Goal: Task Accomplishment & Management: Use online tool/utility

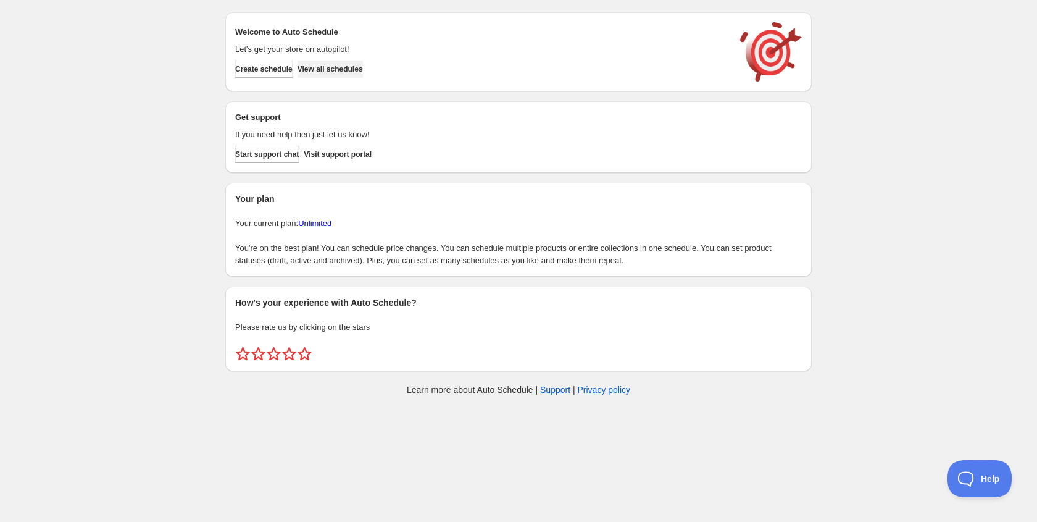
click at [363, 62] on button "View all schedules" at bounding box center [330, 68] width 65 height 17
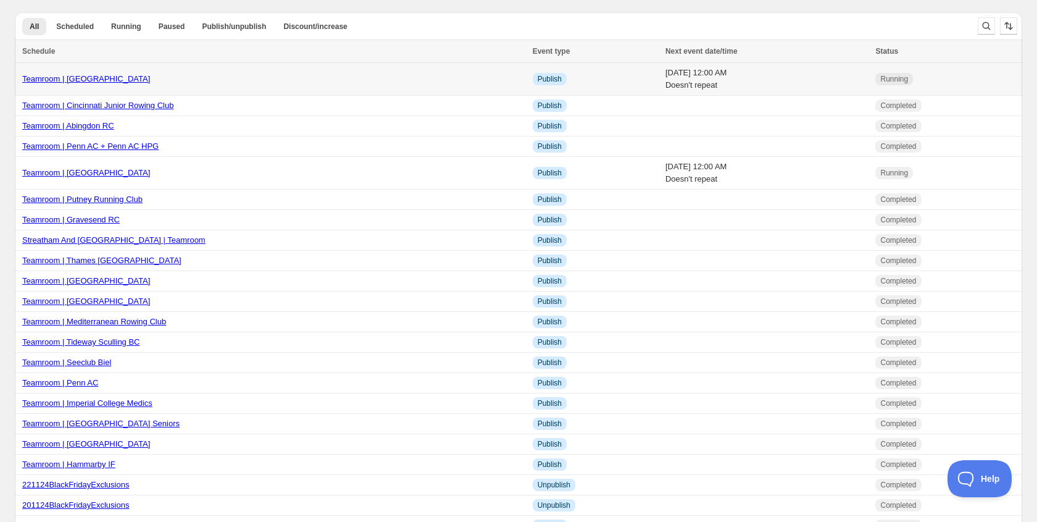
click at [145, 76] on link "Teamroom | [GEOGRAPHIC_DATA]" at bounding box center [86, 78] width 128 height 9
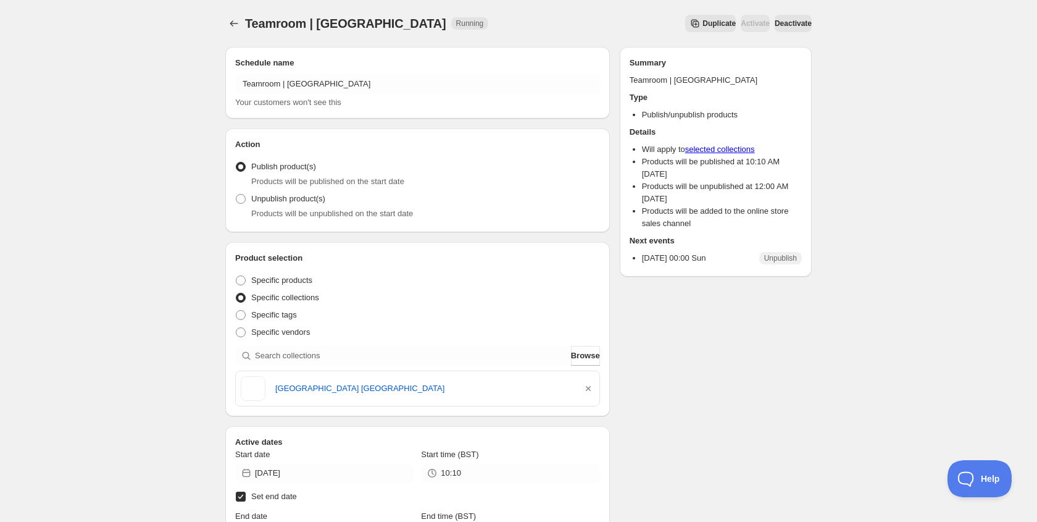
click at [685, 17] on button "Duplicate" at bounding box center [710, 23] width 51 height 17
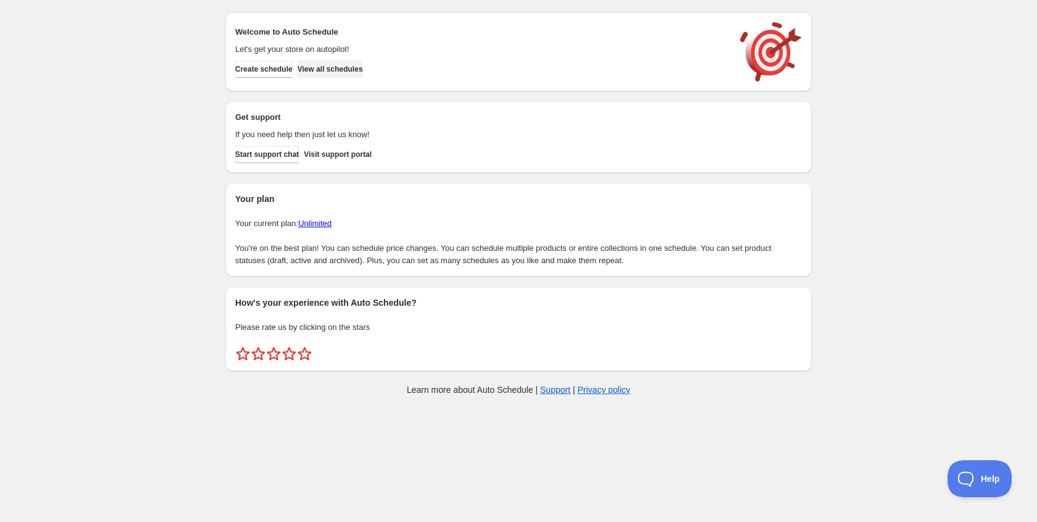
click at [346, 67] on span "View all schedules" at bounding box center [330, 69] width 65 height 10
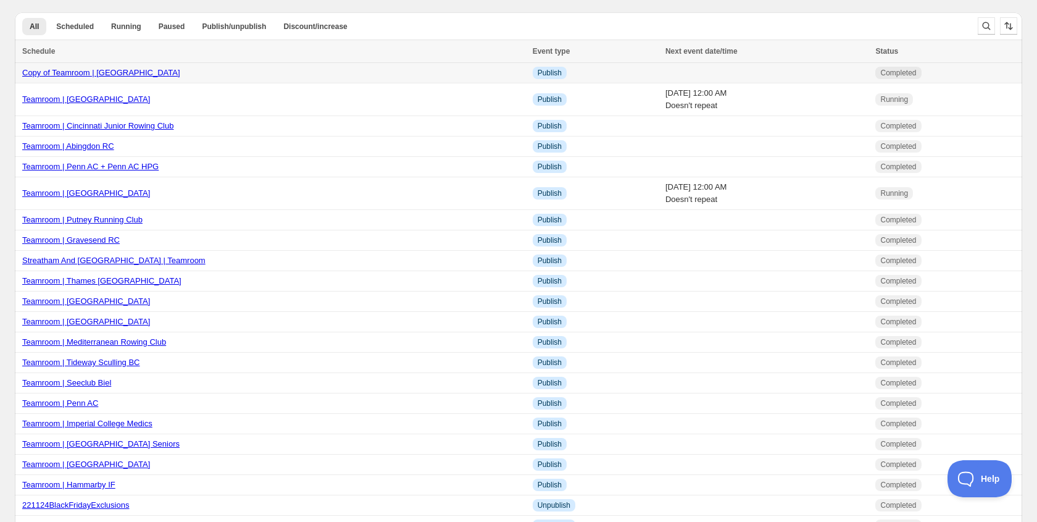
click at [154, 76] on link "Copy of Teamroom | Westminster School BC" at bounding box center [101, 72] width 158 height 9
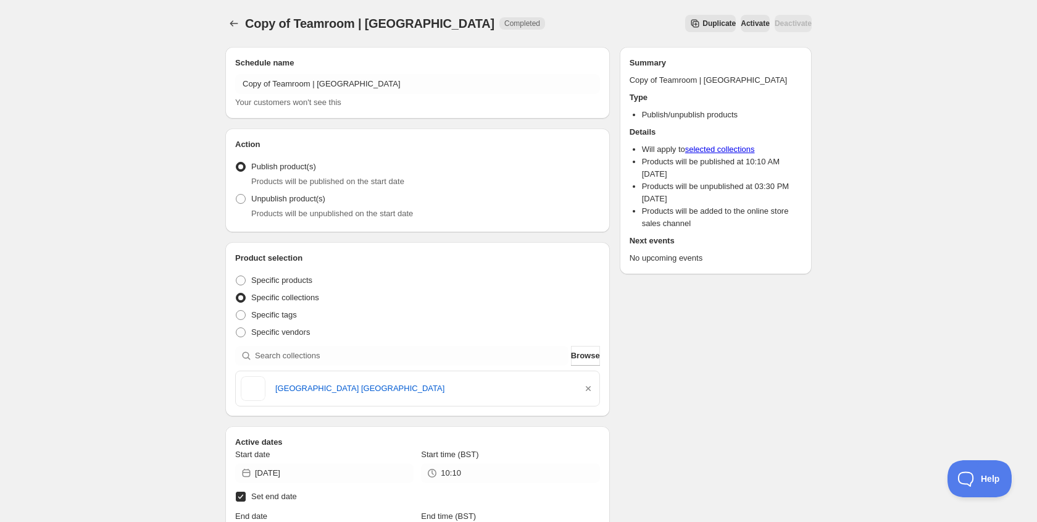
click at [325, 73] on div "Schedule name Copy of Teamroom | Westminster School BC Your customers won't see…" at bounding box center [417, 83] width 365 height 52
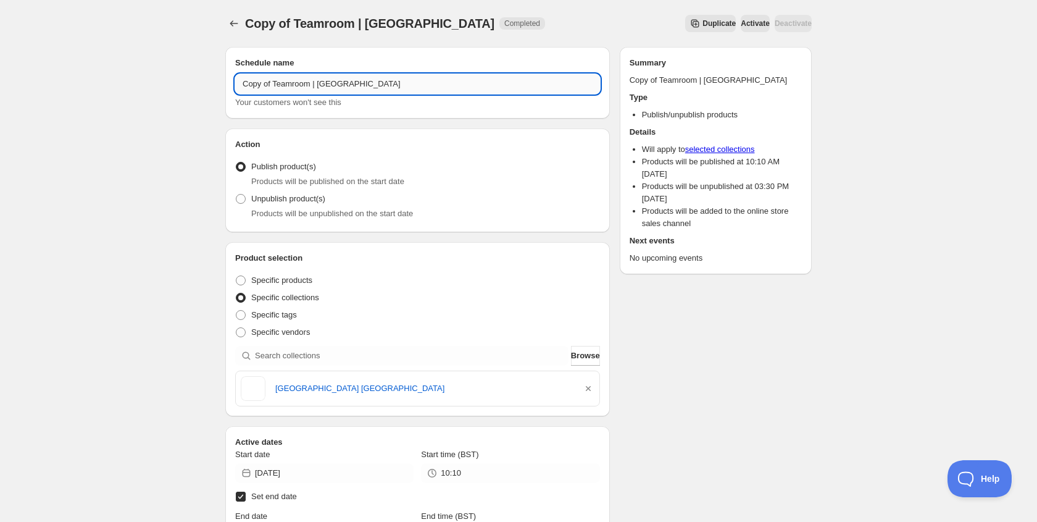
click at [333, 82] on input "Copy of Teamroom | Westminster School BC" at bounding box center [417, 84] width 365 height 20
paste input "Teamroom | Mortlake & Anglian"
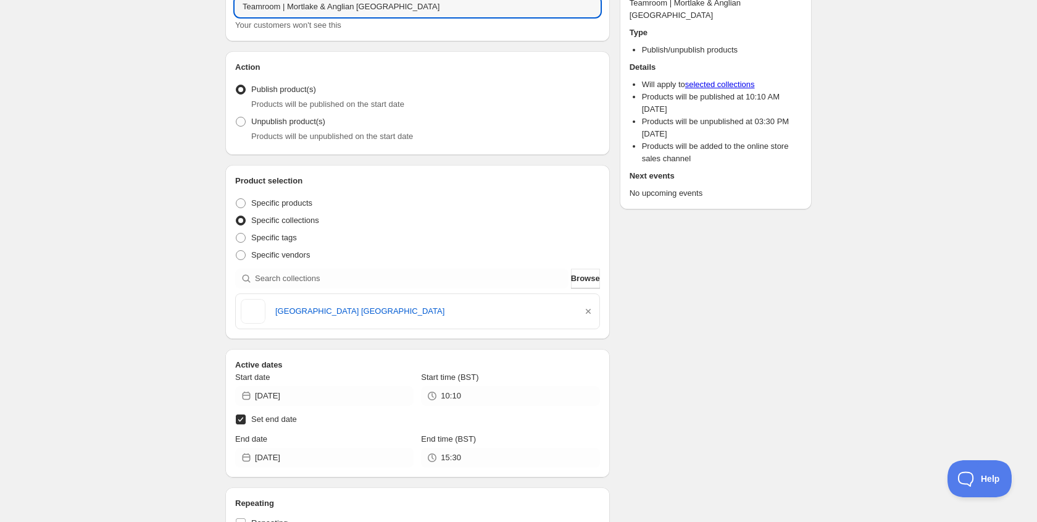
scroll to position [77, 0]
type input "Teamroom | Mortlake & Anglian BC"
click at [588, 310] on icon "button" at bounding box center [588, 311] width 5 height 5
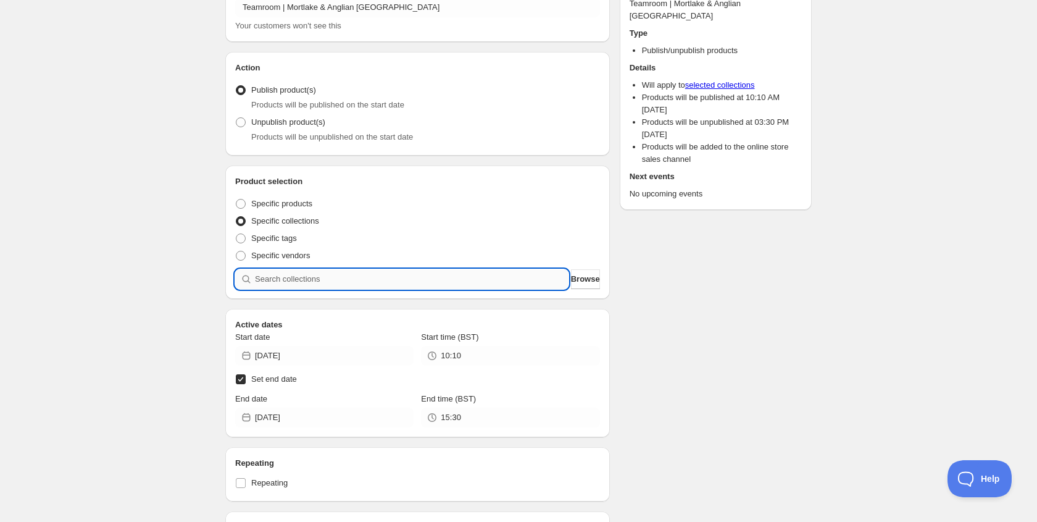
click at [399, 283] on input "search" at bounding box center [412, 279] width 314 height 20
type input "M"
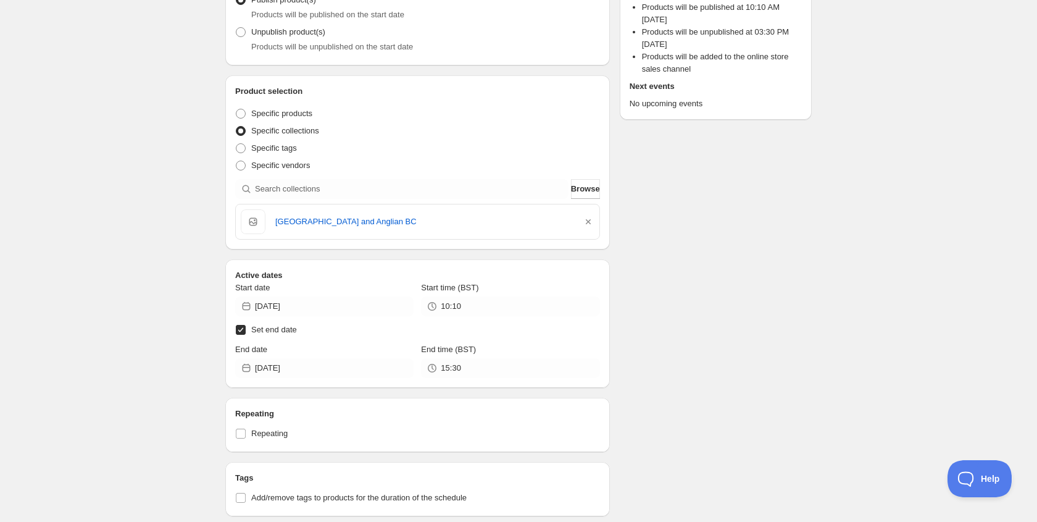
scroll to position [177, 0]
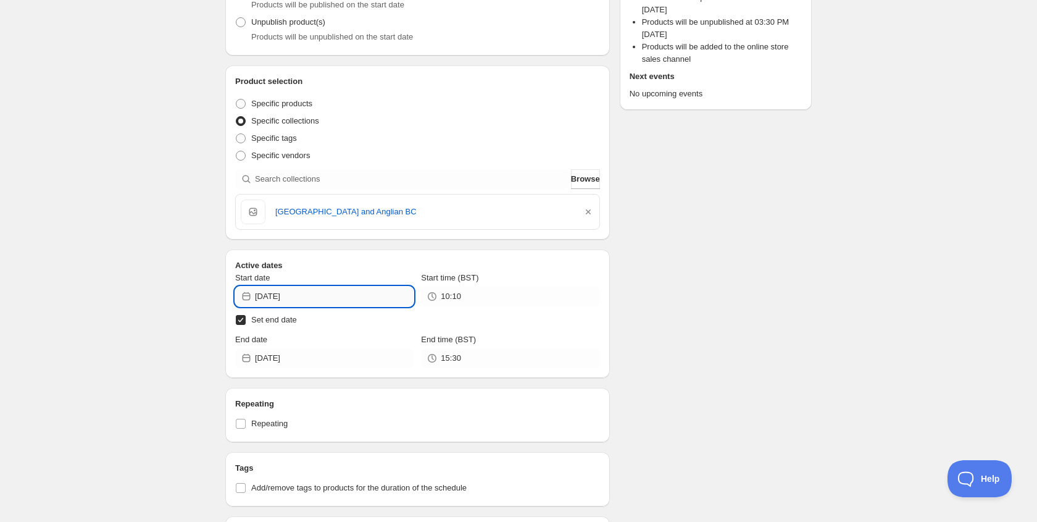
click at [298, 298] on input "[DATE]" at bounding box center [334, 296] width 159 height 20
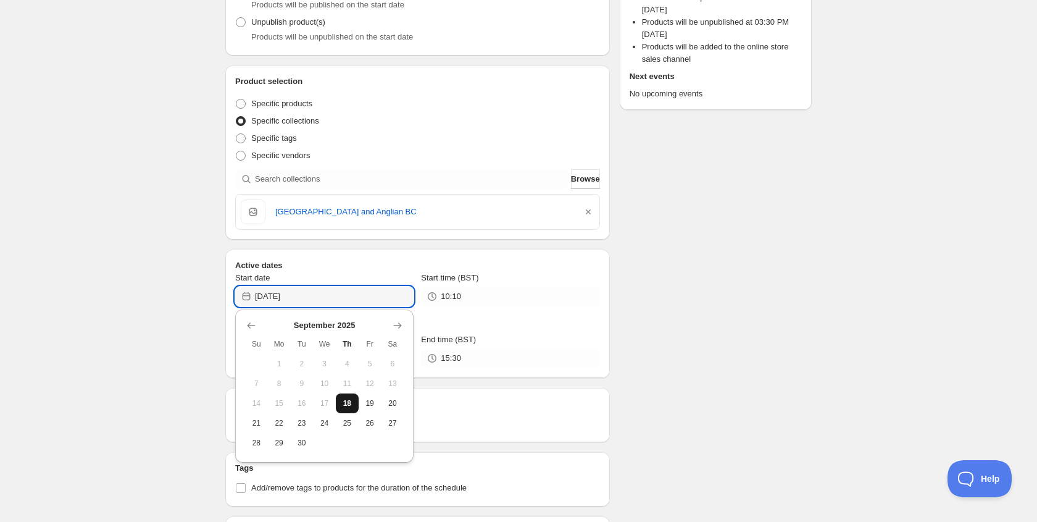
click at [346, 406] on span "18" at bounding box center [347, 403] width 13 height 10
type input "2025-09-18"
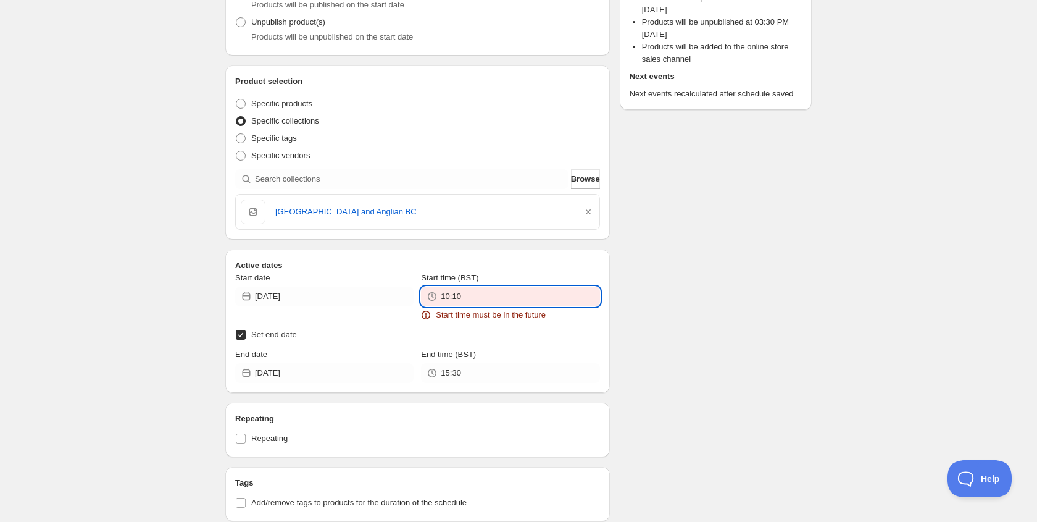
click at [469, 298] on input "10:10" at bounding box center [520, 296] width 159 height 20
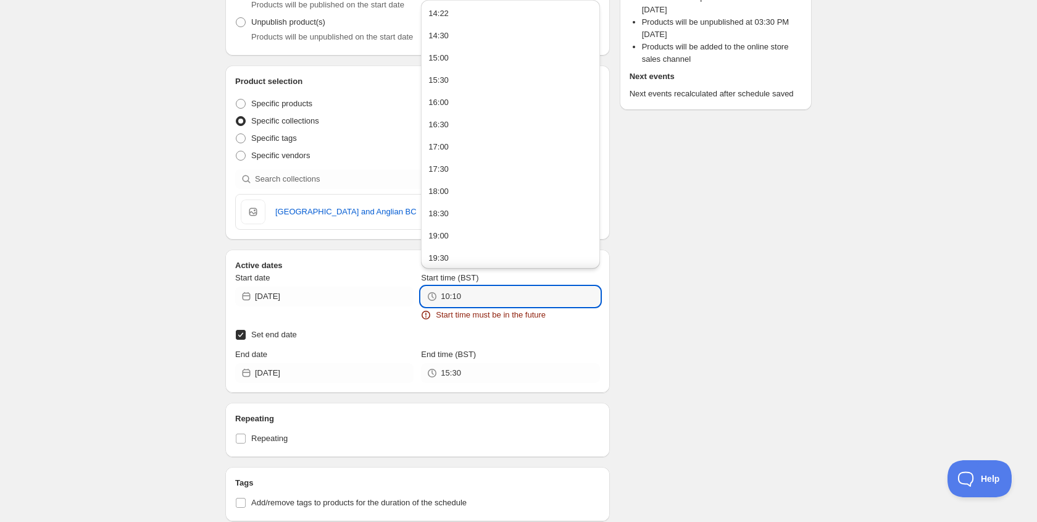
drag, startPoint x: 469, startPoint y: 298, endPoint x: 428, endPoint y: 298, distance: 40.1
click at [428, 298] on div "10:10" at bounding box center [510, 296] width 178 height 20
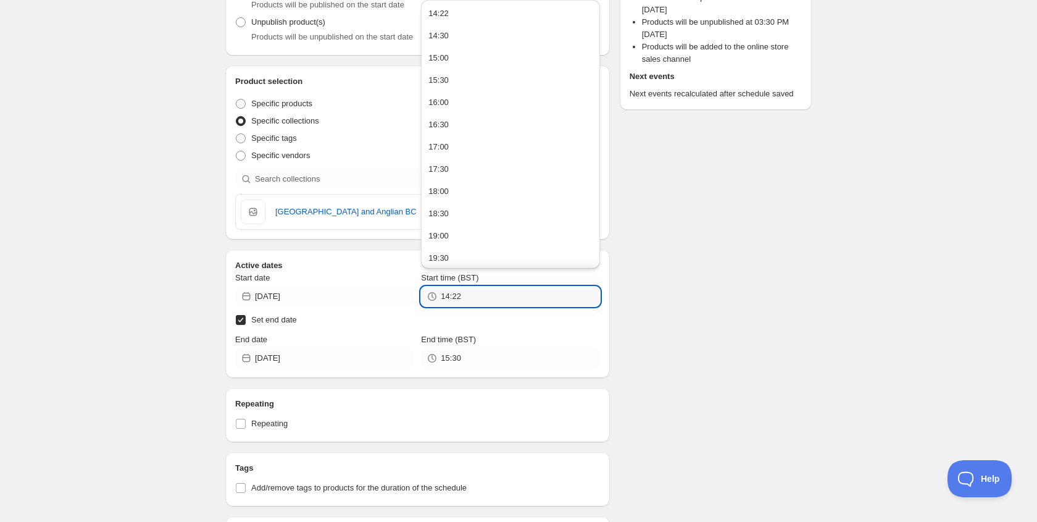
type input "14:22"
click at [328, 361] on input "2025-09-18" at bounding box center [334, 358] width 159 height 20
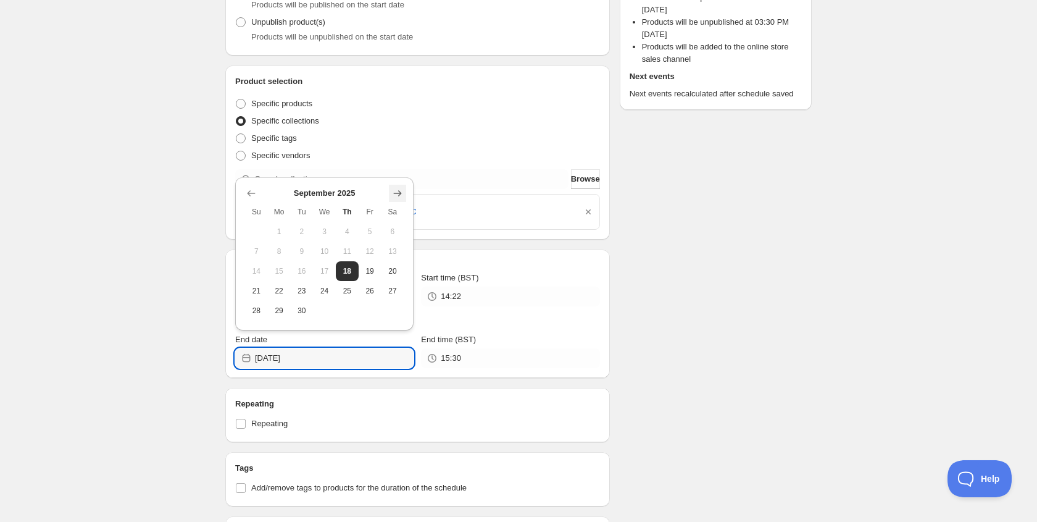
click at [402, 195] on icon "Show next month, October 2025" at bounding box center [397, 193] width 12 height 12
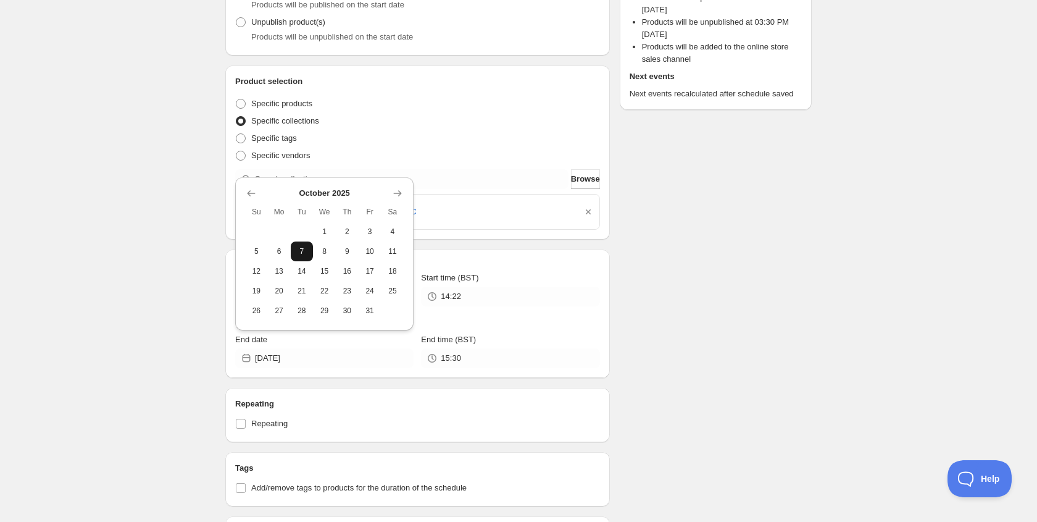
click at [309, 251] on button "7" at bounding box center [302, 251] width 23 height 20
type input "2025-10-07"
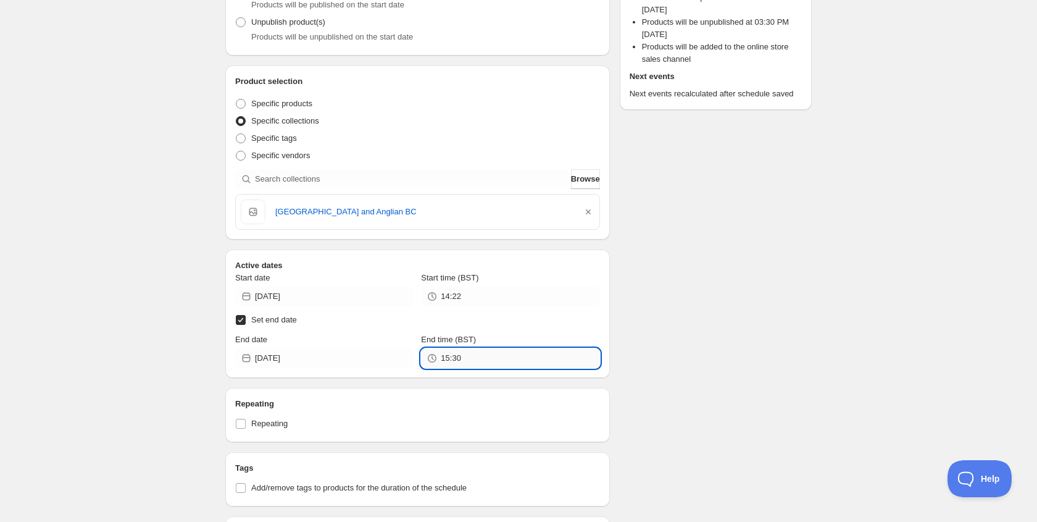
click at [459, 362] on input "15:30" at bounding box center [520, 358] width 159 height 20
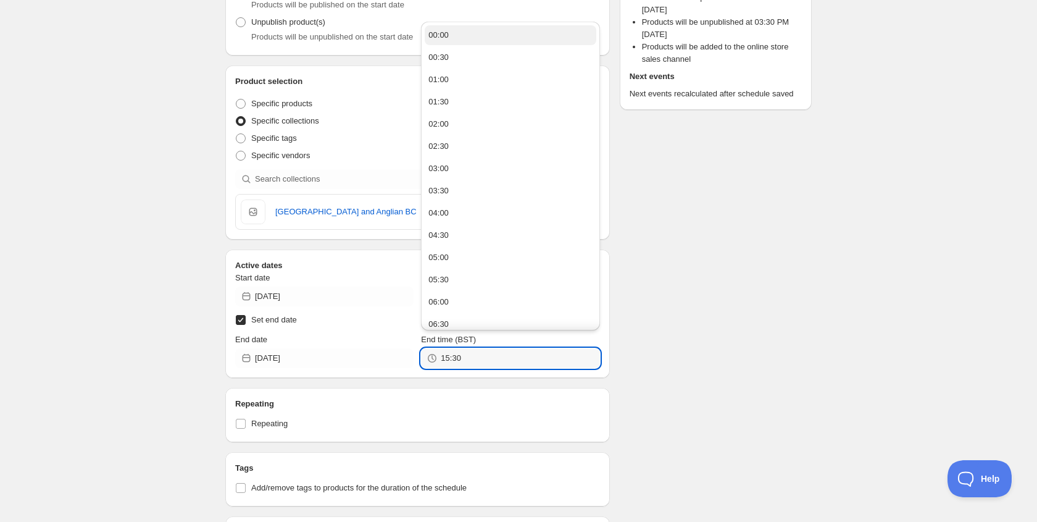
click at [441, 38] on div "00:00" at bounding box center [438, 35] width 20 height 12
type input "00:00"
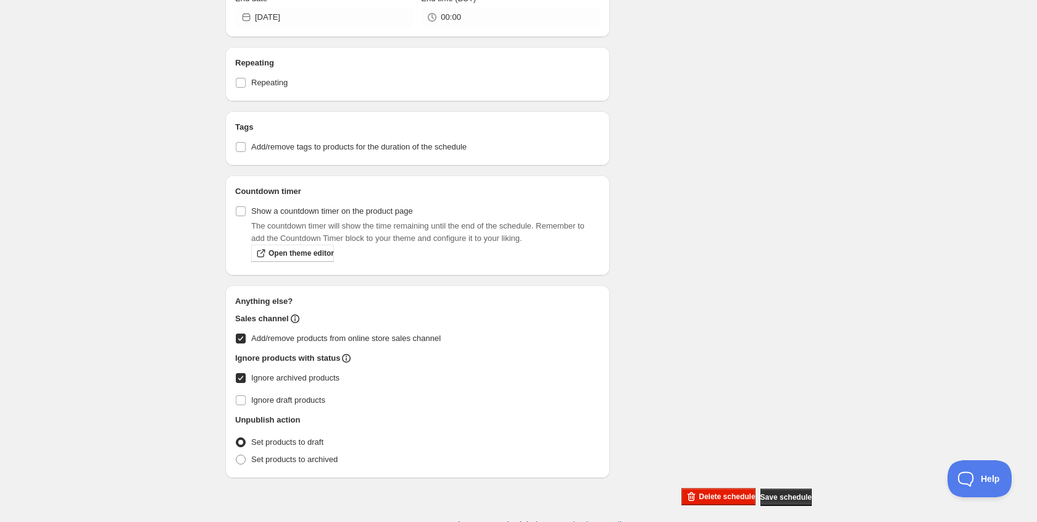
scroll to position [525, 0]
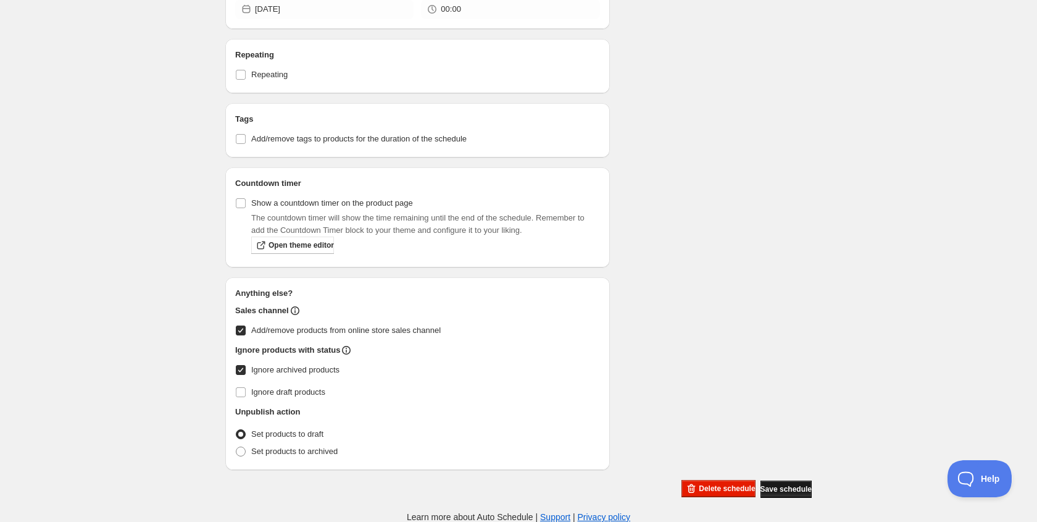
click at [766, 487] on span "Save schedule" at bounding box center [786, 489] width 51 height 10
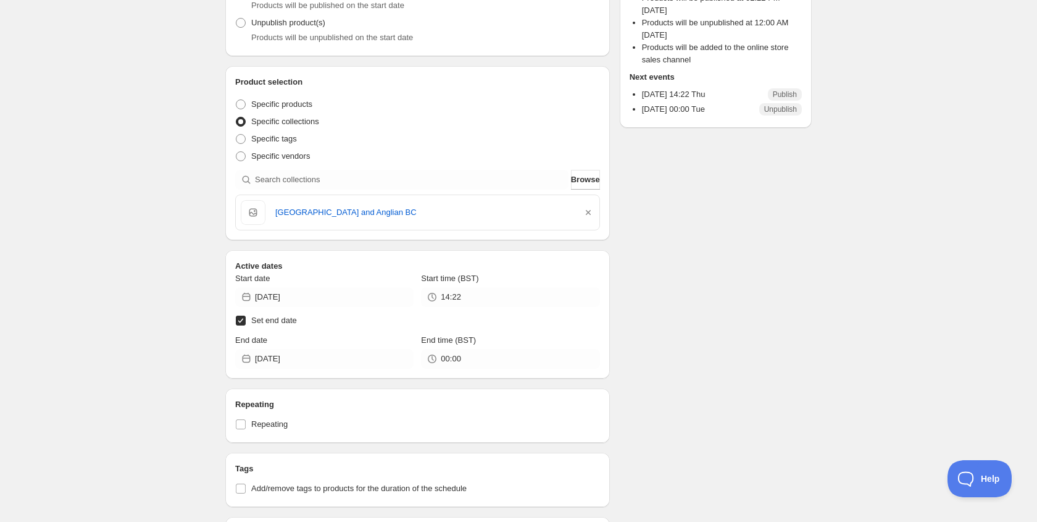
scroll to position [0, 0]
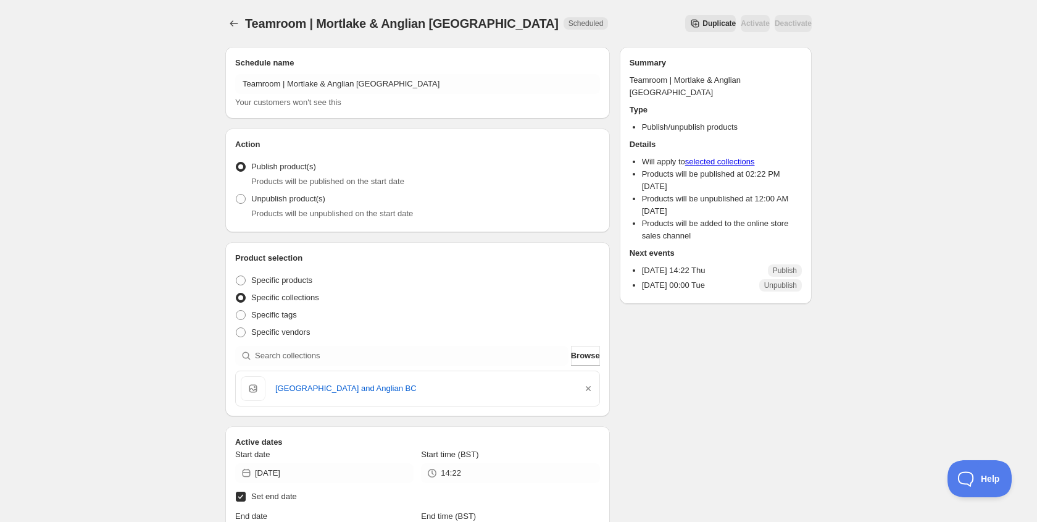
click at [241, 31] on div at bounding box center [235, 23] width 20 height 17
click at [239, 31] on button "Schedules" at bounding box center [233, 23] width 17 height 17
